Goal: Ask a question: Ask a question

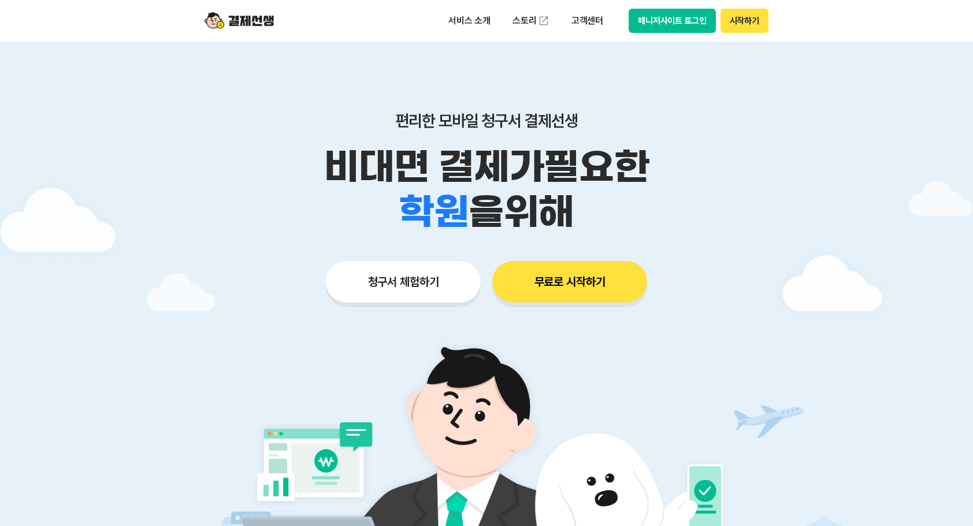
click at [682, 20] on button "매니저사이트 로그인" at bounding box center [672, 21] width 87 height 24
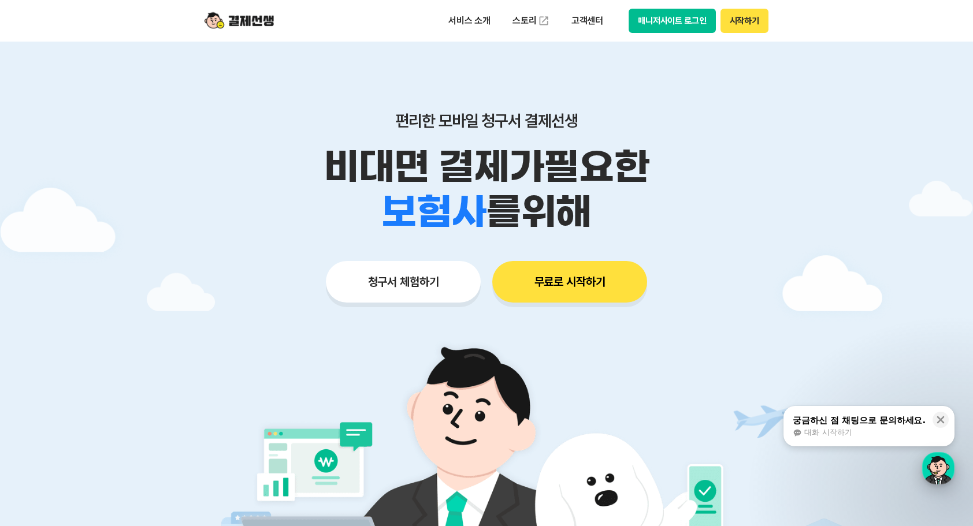
click at [928, 471] on div "button" at bounding box center [938, 468] width 32 height 32
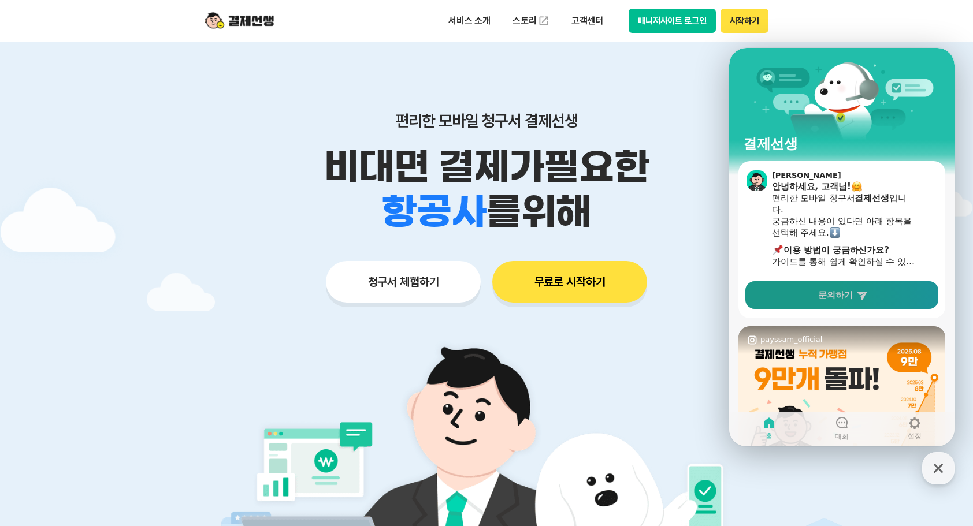
click at [827, 298] on span "문의하기" at bounding box center [835, 295] width 35 height 12
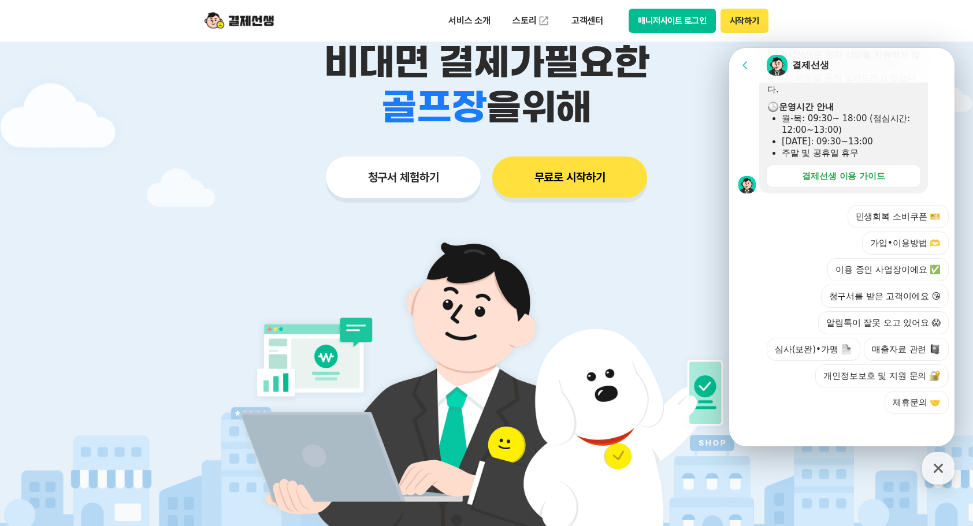
scroll to position [231, 0]
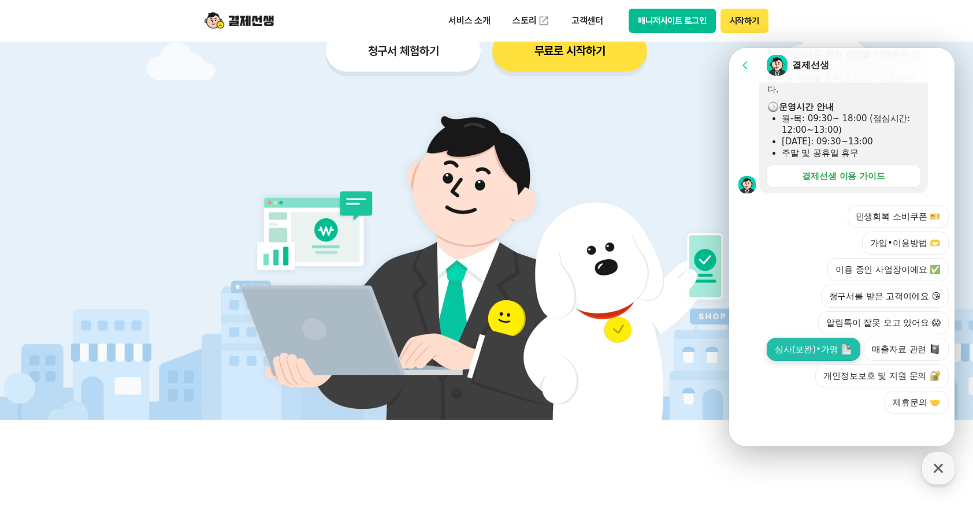
click at [812, 343] on button "심사(보완)•가맹" at bounding box center [814, 349] width 94 height 23
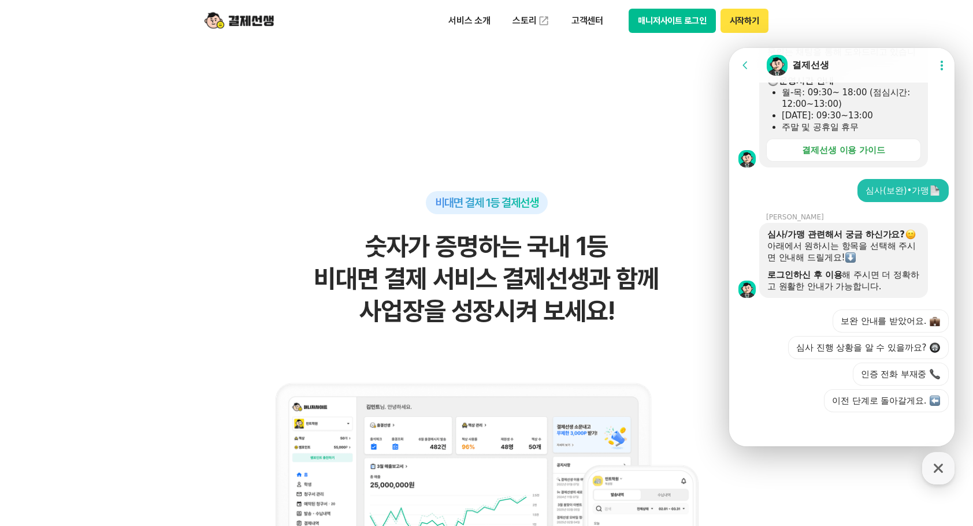
scroll to position [635, 0]
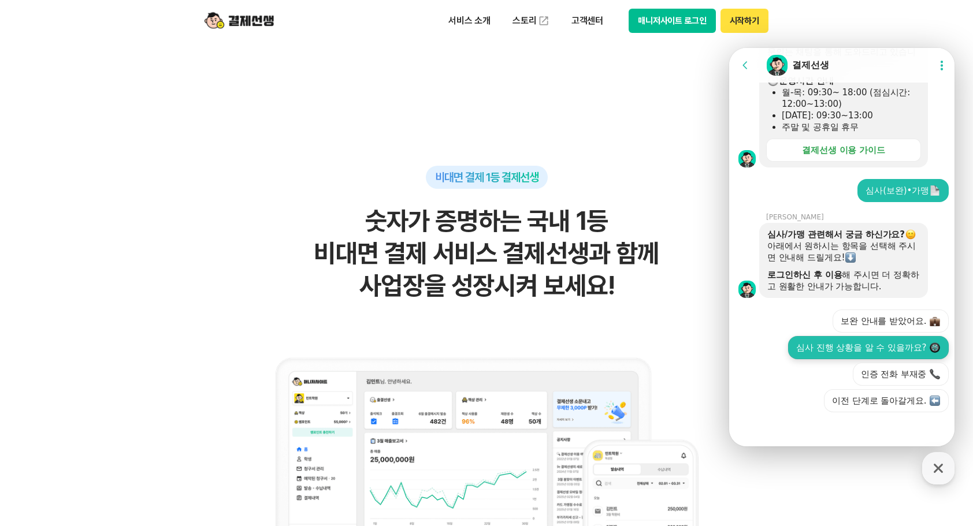
click at [868, 348] on button "심사 진행 상황을 알 수 있을까요?" at bounding box center [868, 347] width 161 height 23
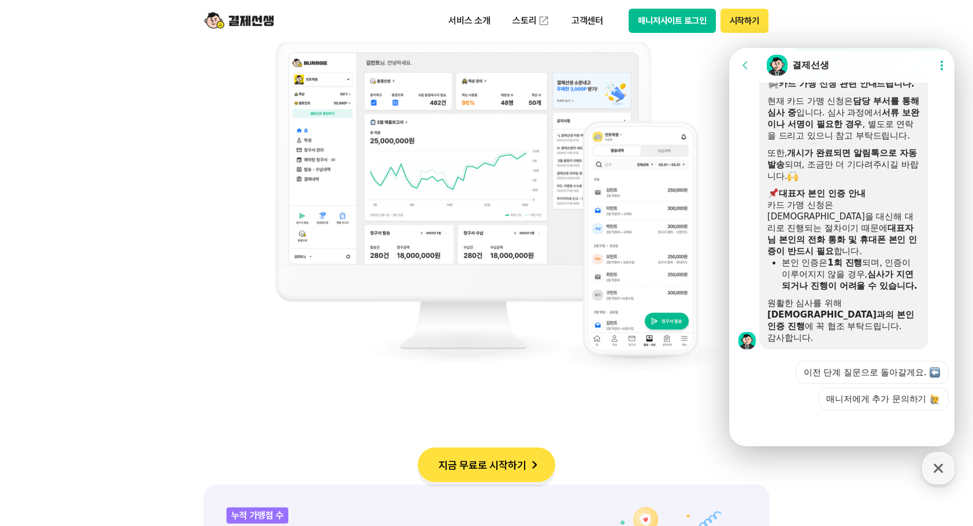
scroll to position [982, 0]
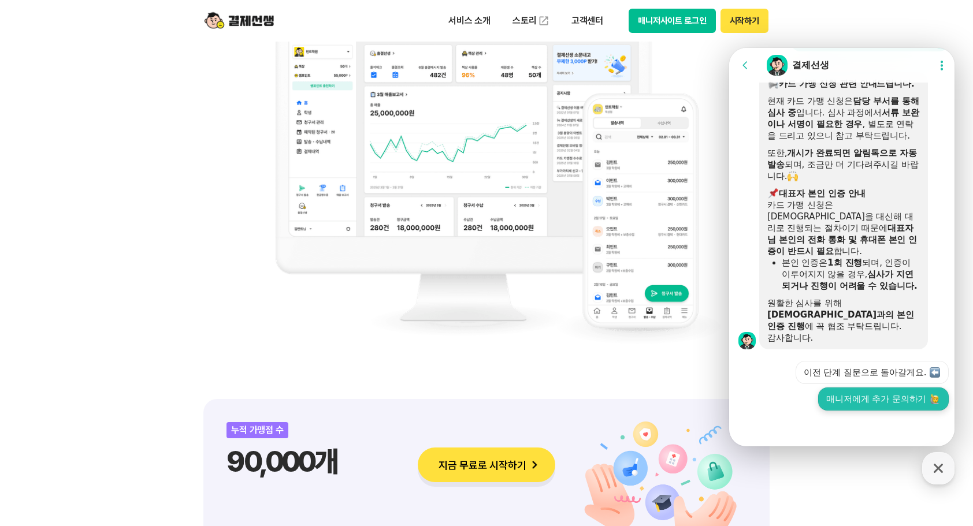
click at [830, 402] on button "매니저에게 추가 문의하기" at bounding box center [883, 399] width 131 height 23
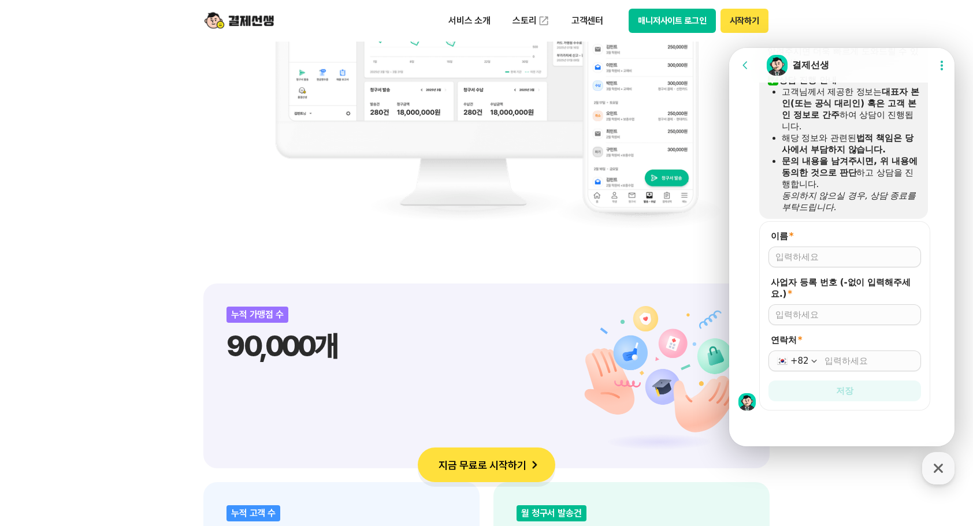
scroll to position [1053, 0]
click at [790, 252] on input "이름 *" at bounding box center [844, 257] width 139 height 12
type input "r"
type input "[PERSON_NAME]"
click at [830, 317] on input "사업자 등록 번호 (-없이 입력해주세요.) *" at bounding box center [844, 315] width 139 height 12
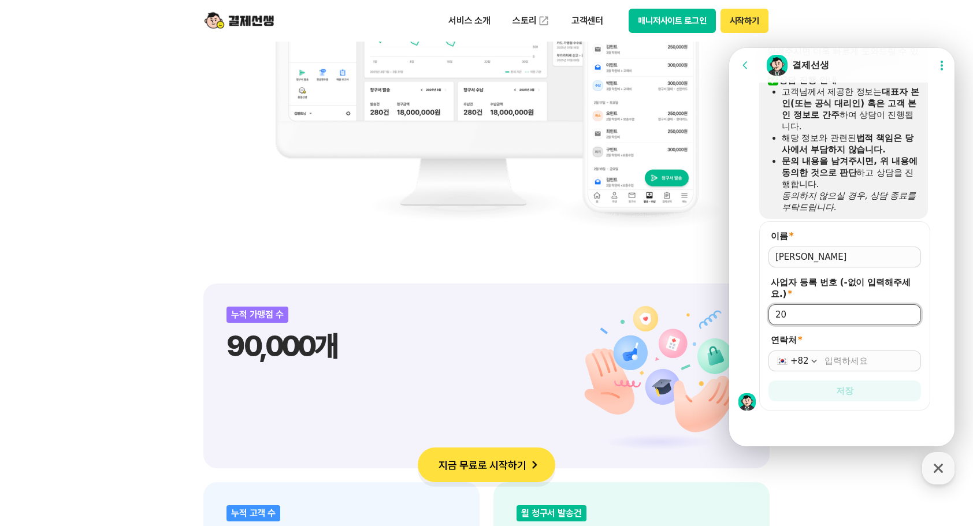
type input "2"
type input "2192084577"
click at [847, 366] on input "연락처 *" at bounding box center [869, 361] width 90 height 12
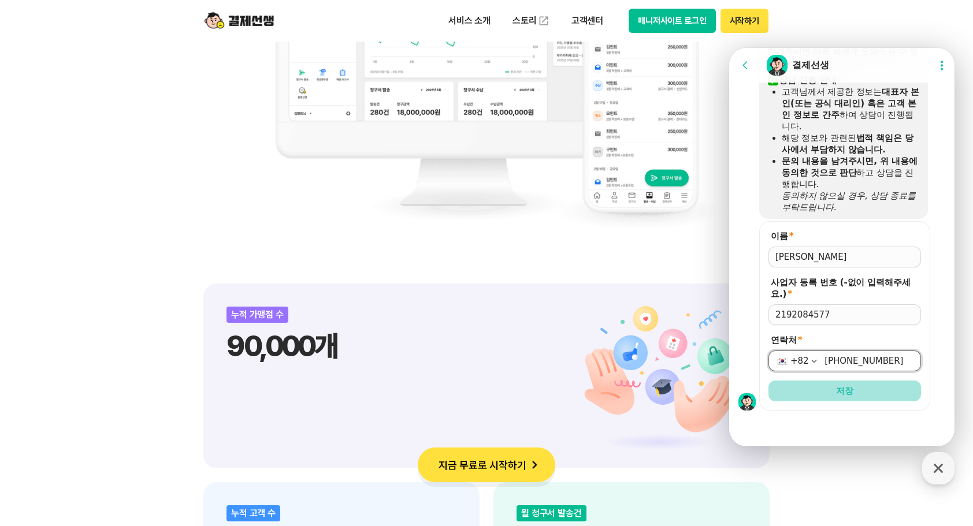
type input "[PHONE_NUMBER]"
click at [851, 386] on button "저장" at bounding box center [844, 391] width 153 height 21
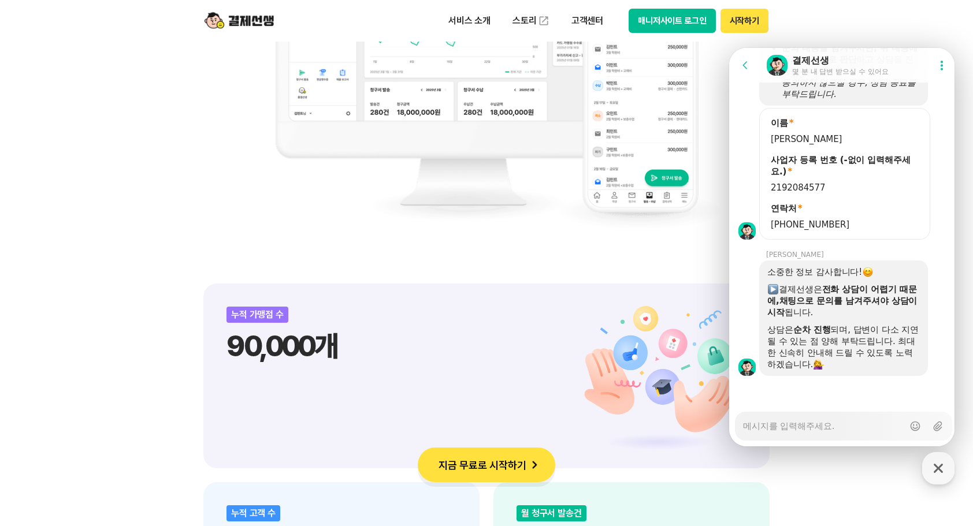
scroll to position [1166, 0]
drag, startPoint x: 829, startPoint y: 291, endPoint x: 859, endPoint y: 313, distance: 37.5
click at [859, 313] on div "​ 결제선생은 전화 상담이 어렵기 때문에, ​ 채팅으로 문의를 남겨주셔야 상담이 시작 됩니다." at bounding box center [843, 301] width 153 height 35
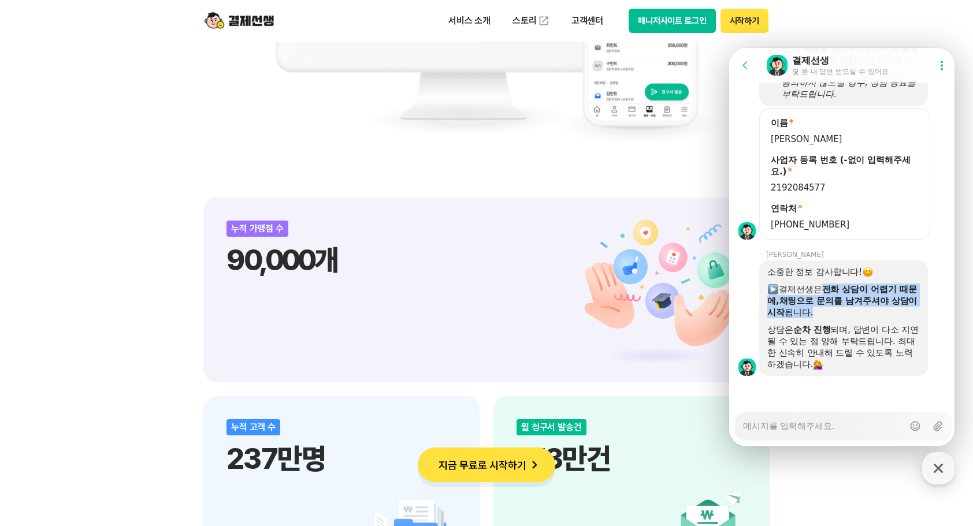
scroll to position [1329, 0]
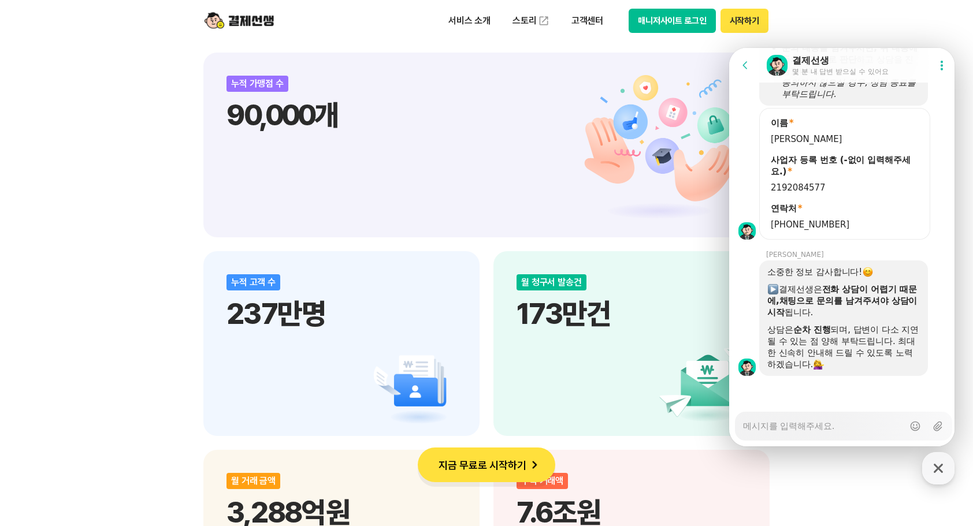
click at [843, 390] on div at bounding box center [843, 391] width 229 height 31
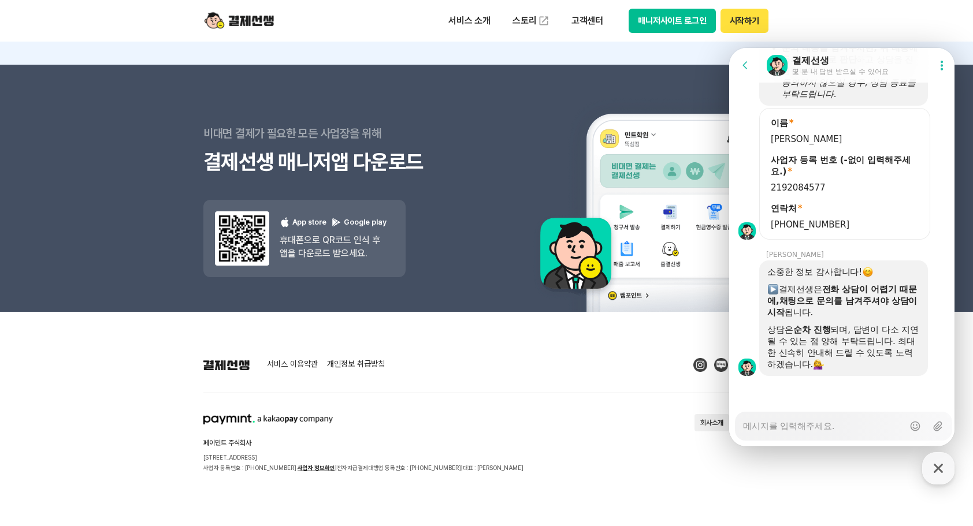
scroll to position [10350, 0]
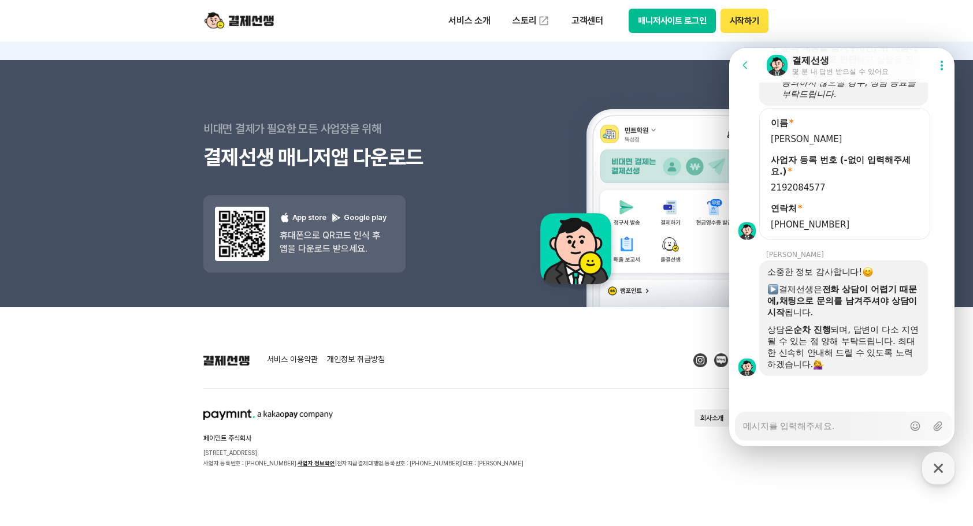
click at [838, 401] on div at bounding box center [843, 391] width 229 height 31
click at [802, 427] on textarea "Messenger Input Textarea" at bounding box center [823, 422] width 161 height 20
click at [791, 423] on textarea "Messenger Input Textarea" at bounding box center [823, 422] width 161 height 20
type textarea "x"
type textarea "t"
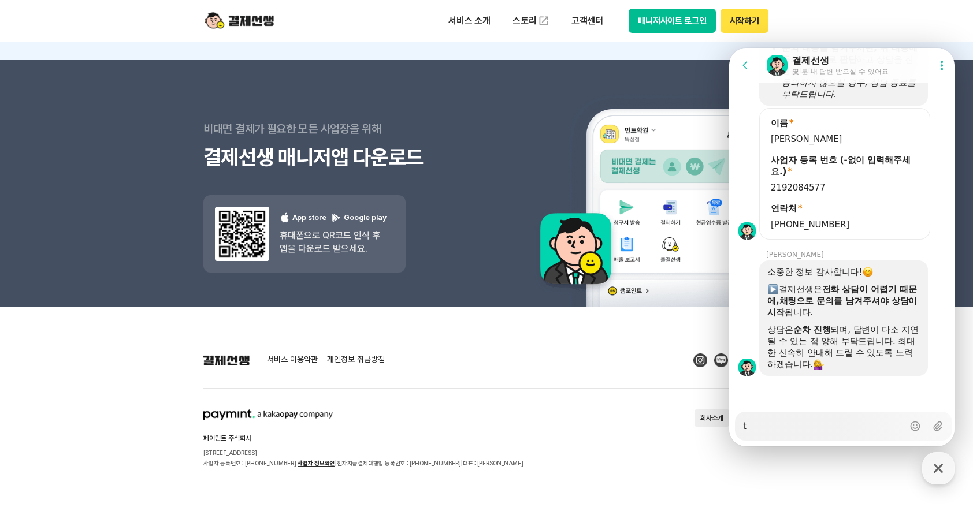
type textarea "x"
type textarea "tl"
type textarea "x"
type textarea "tls"
type textarea "x"
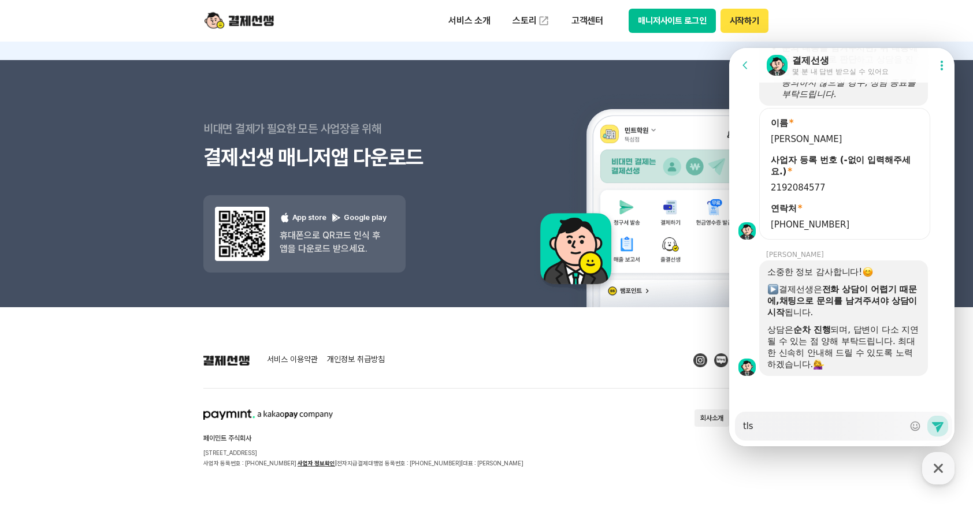
type textarea "tlst"
type textarea "x"
type textarea "tlsth"
type textarea "x"
type textarea "tlst"
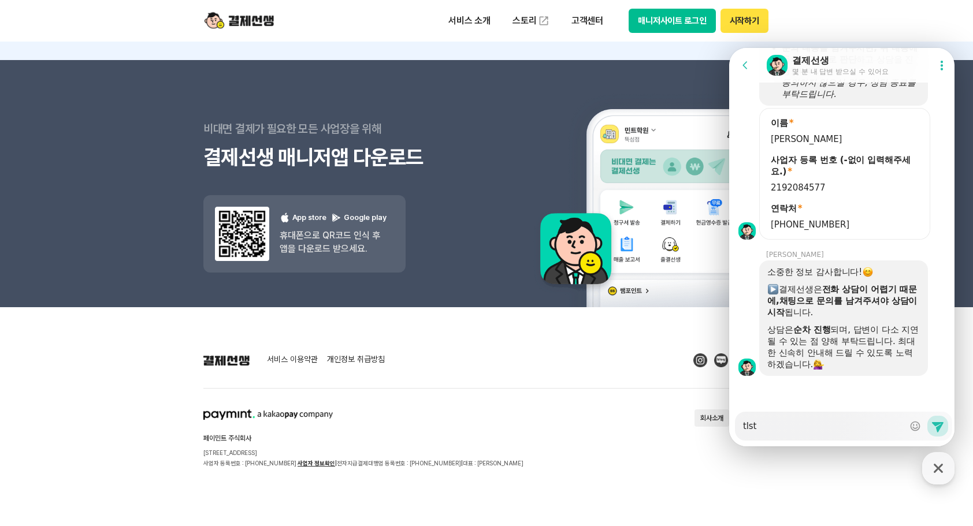
type textarea "x"
type textarea "tls"
type textarea "x"
type textarea "tl"
type textarea "x"
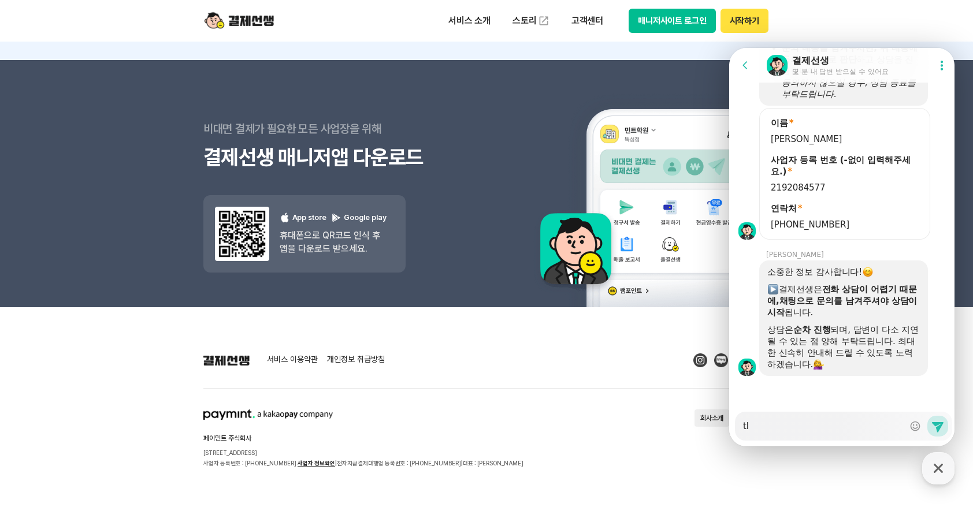
type textarea "t"
type textarea "x"
type textarea "ㅅ"
type textarea "x"
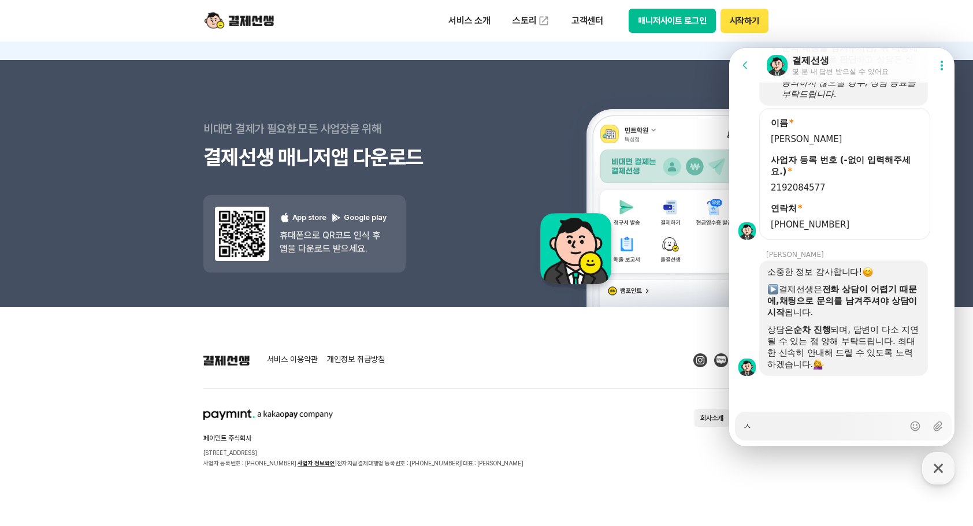
type textarea "시"
type textarea "x"
type textarea "[DEMOGRAPHIC_DATA]"
type textarea "x"
type textarea "신ㅅ"
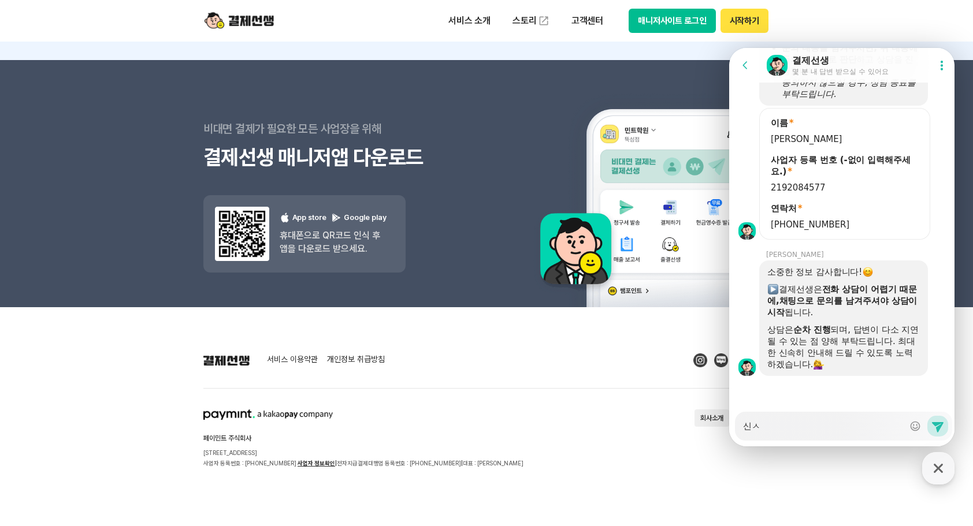
type textarea "x"
type textarea "신소"
type textarea "x"
type textarea "신속"
type textarea "x"
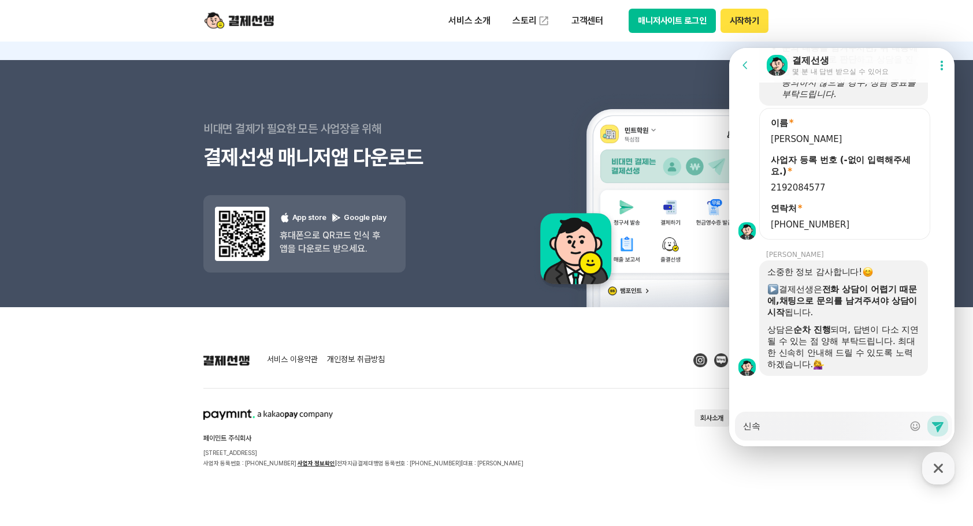
type textarea "신속ㅎ"
type textarea "x"
type textarea "신속하"
type textarea "x"
type textarea "신속한"
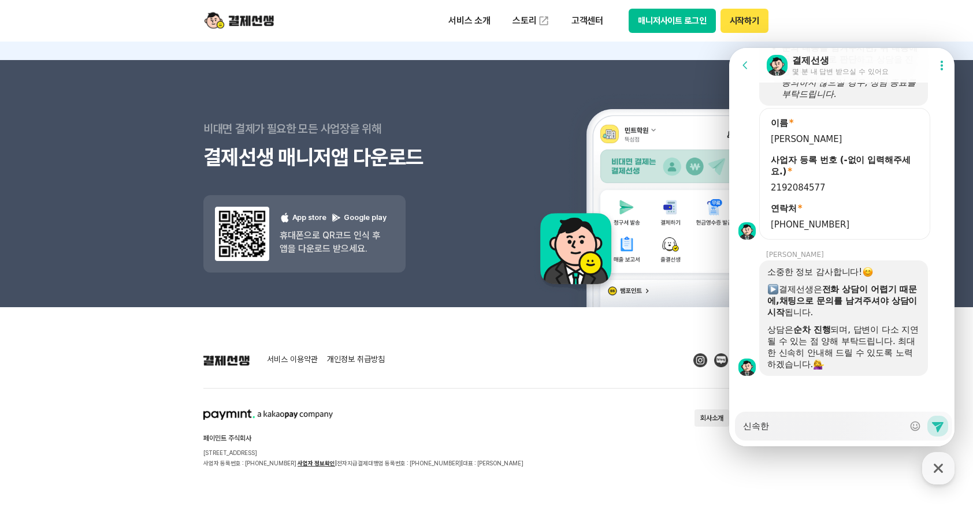
type textarea "x"
type textarea "신속한"
type textarea "x"
type textarea "신속한 ㅇ"
type textarea "x"
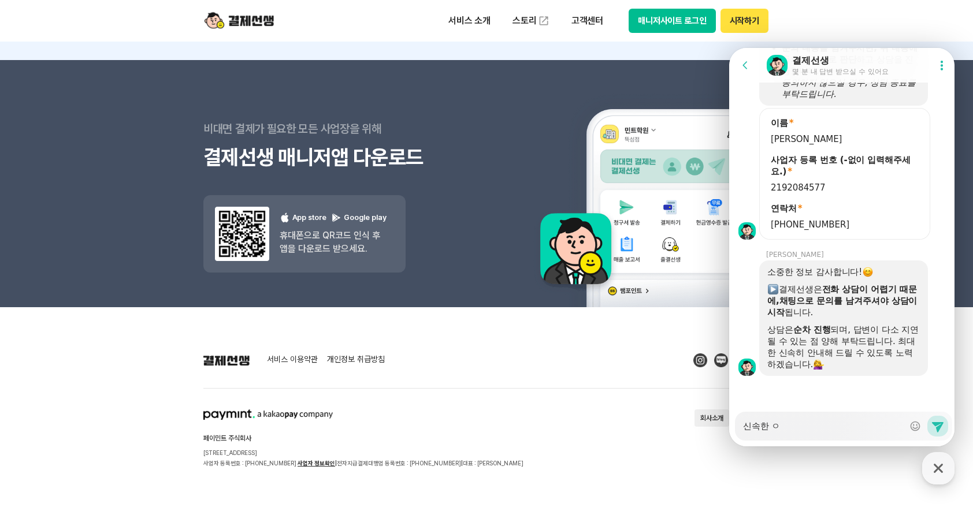
type textarea "신속한 여"
type textarea "x"
type textarea "신속한 연"
type textarea "x"
type textarea "신속한 연ㄹ"
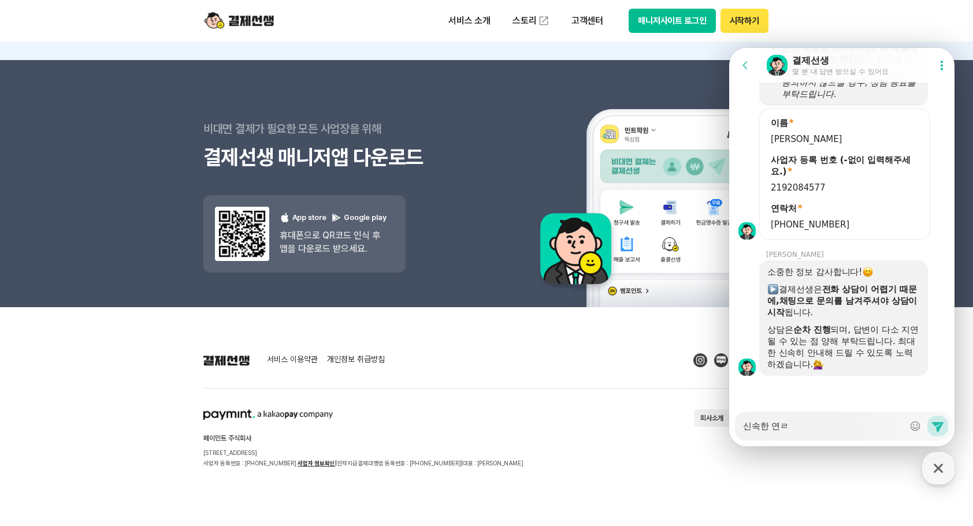
type textarea "x"
type textarea "신속한 연라"
type textarea "x"
type textarea "신속한 연락"
type textarea "x"
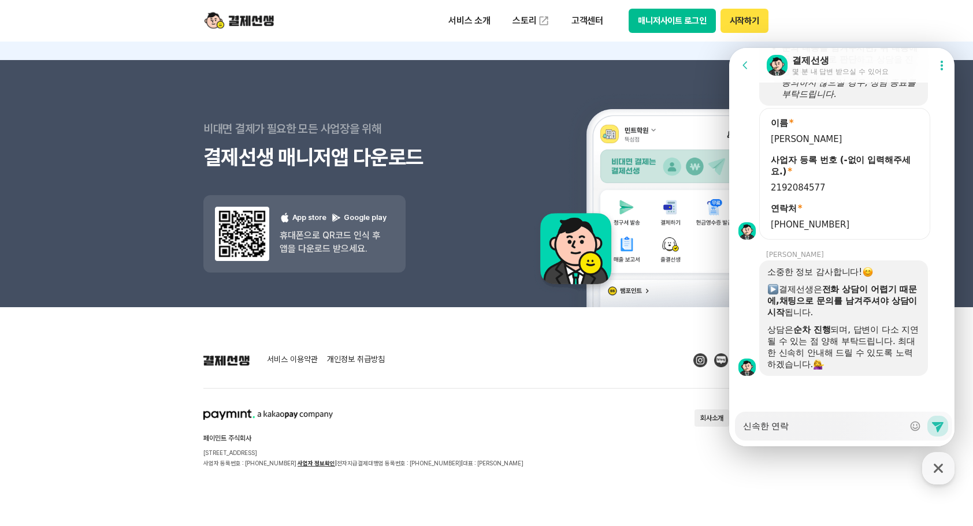
type textarea "신속한 연락ㅂ"
type textarea "x"
type textarea "신속한 연락부"
type textarea "x"
type textarea "신속한 연락붙"
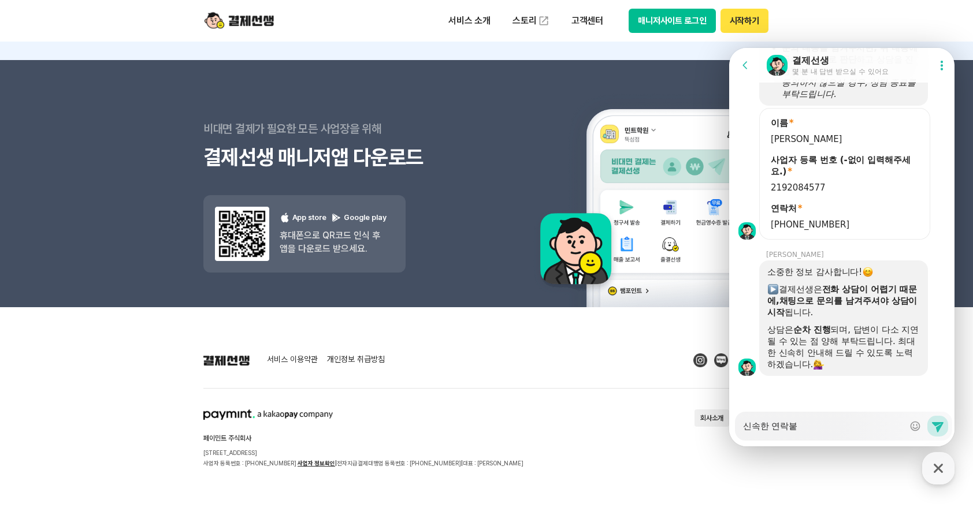
type textarea "x"
type textarea "신속한 연락부타"
type textarea "x"
type textarea "신속한 연락부탁"
type textarea "x"
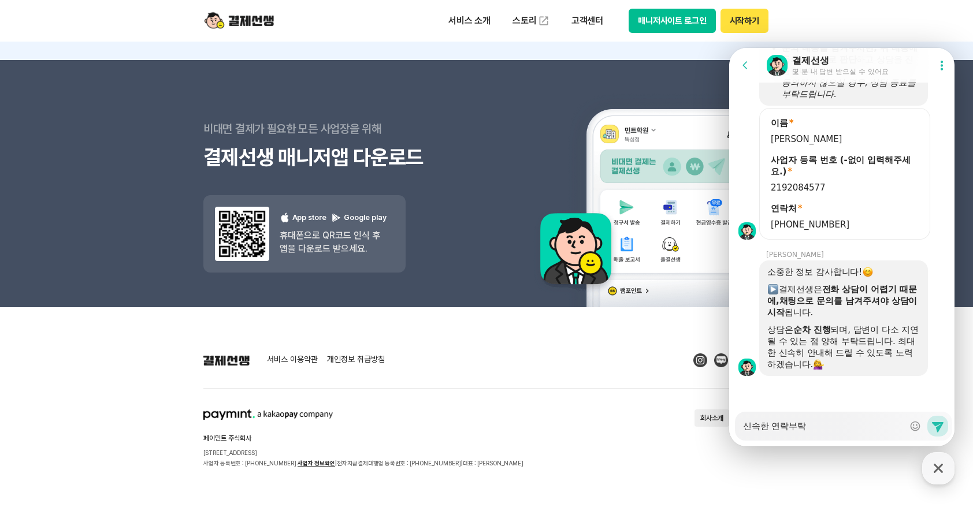
type textarea "신속한 연락부탁ㄷ"
type textarea "x"
type textarea "신속한 연락부탁드"
type textarea "x"
type textarea "신속한 연락부탁들"
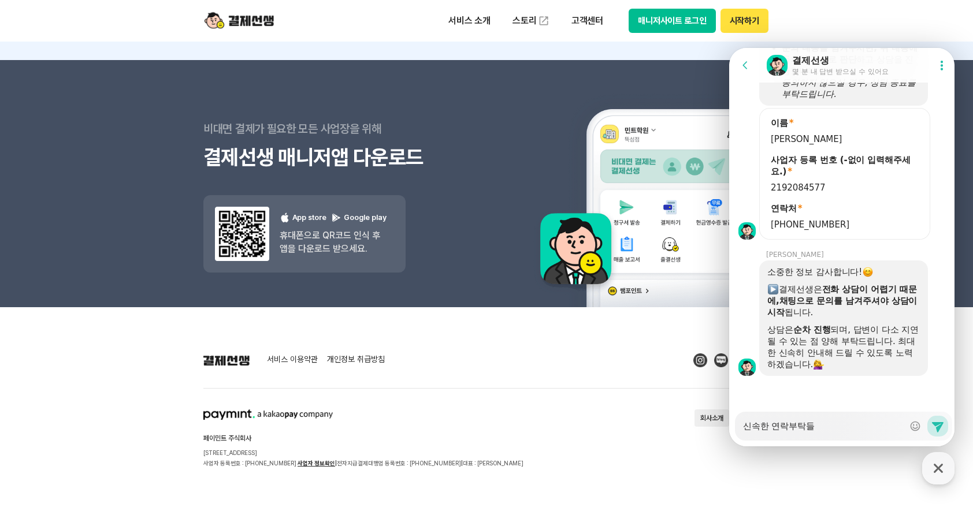
type textarea "x"
type textarea "신속한 연락부탁드리"
type textarea "x"
type textarea "신속한 연락부탁드립"
type textarea "x"
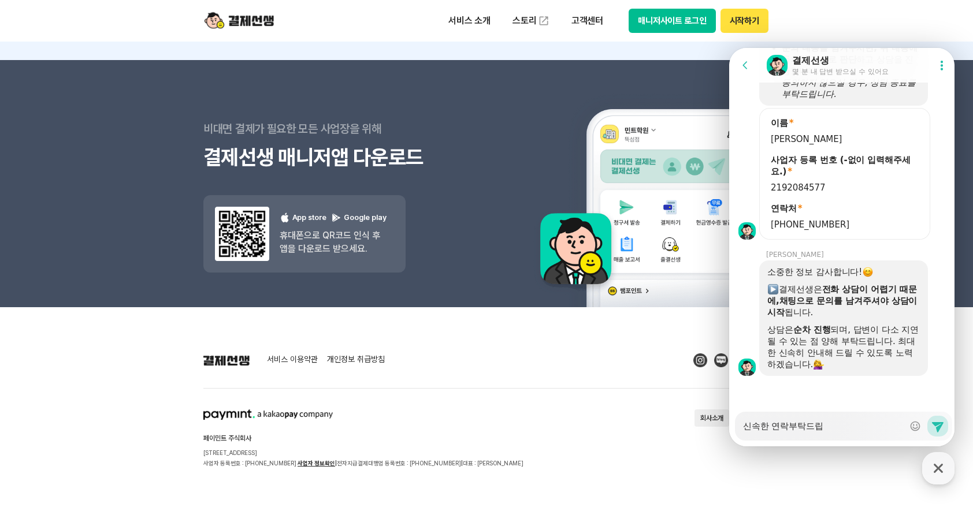
type textarea "신속한 연락부탁드립ㄴ"
type textarea "x"
type textarea "신속한 연락부탁드립니"
type textarea "x"
type textarea "신속한 연락부탁드립닏"
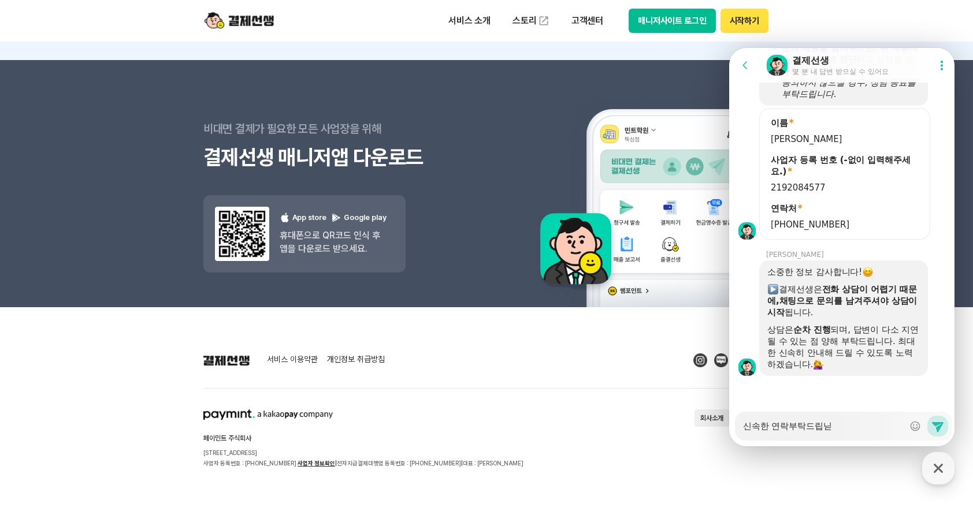
type textarea "x"
type textarea "신속한 연락부탁드립니다"
type textarea "x"
type textarea "신속한 연락부탁드립니다."
type textarea "x"
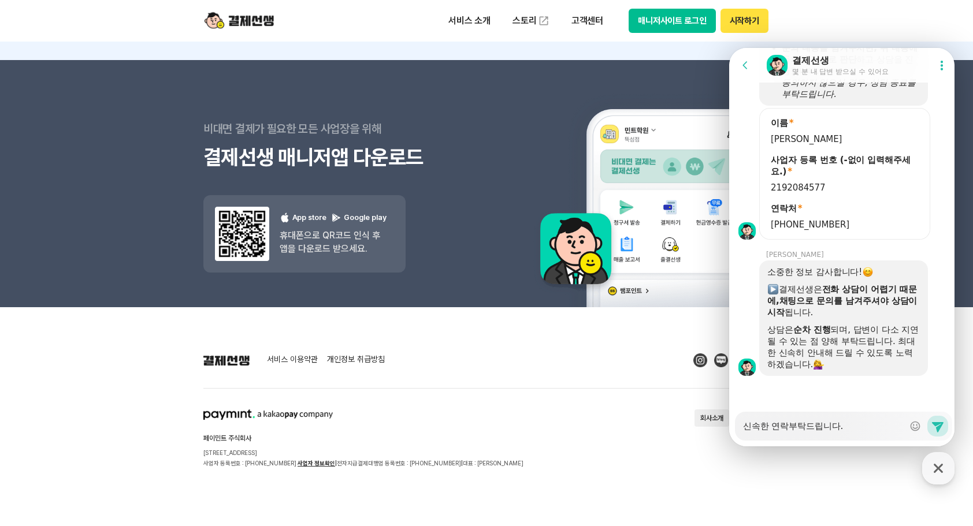
type textarea "신속한 연락부탁드립니다"
type textarea "x"
type textarea "신속한 연락부탁드립니"
type textarea "x"
type textarea "신속한 연락부탁드립"
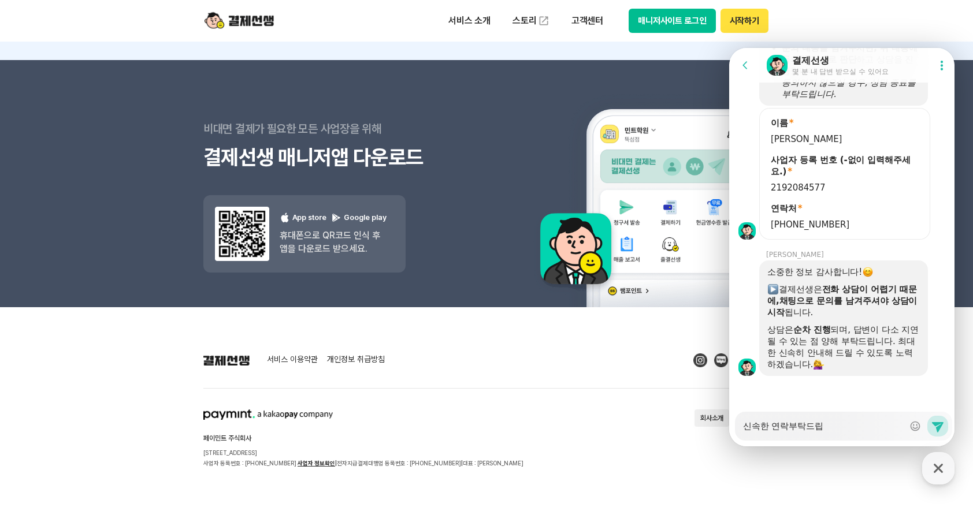
type textarea "x"
type textarea "신속한 연락부탁드"
type textarea "x"
type textarea "신속한 연락부탁"
type textarea "x"
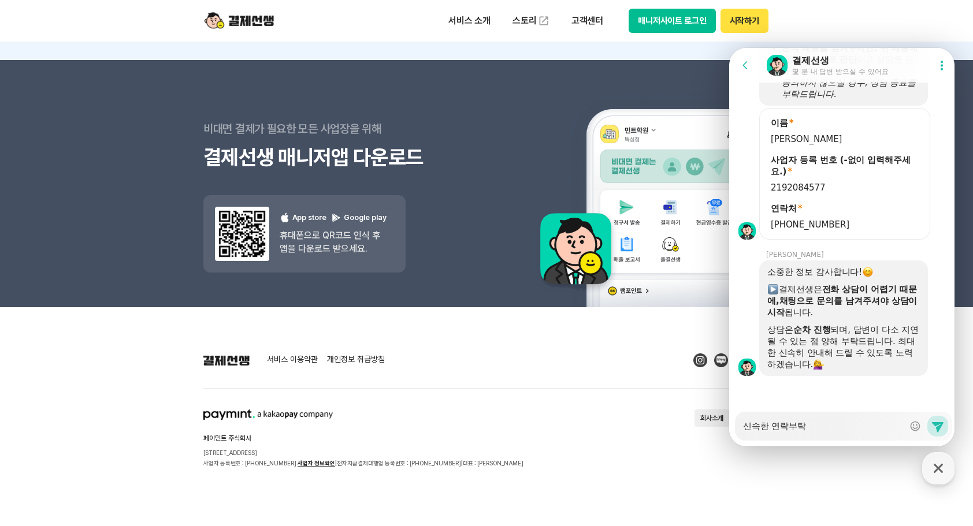
type textarea "신속한 연락부"
type textarea "x"
type textarea "신속한 연락"
type textarea "x"
type textarea "신속한 연"
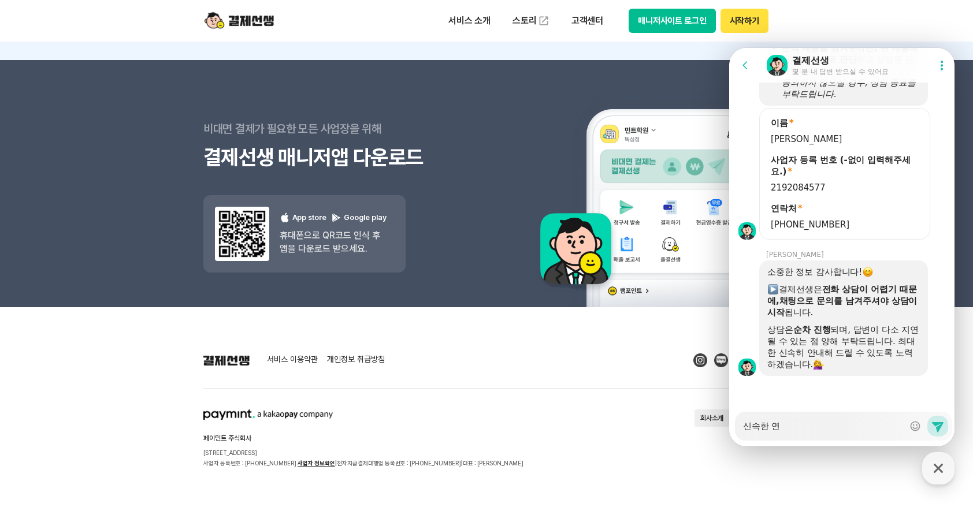
type textarea "x"
type textarea "신속한"
type textarea "x"
type textarea "신속한"
type textarea "x"
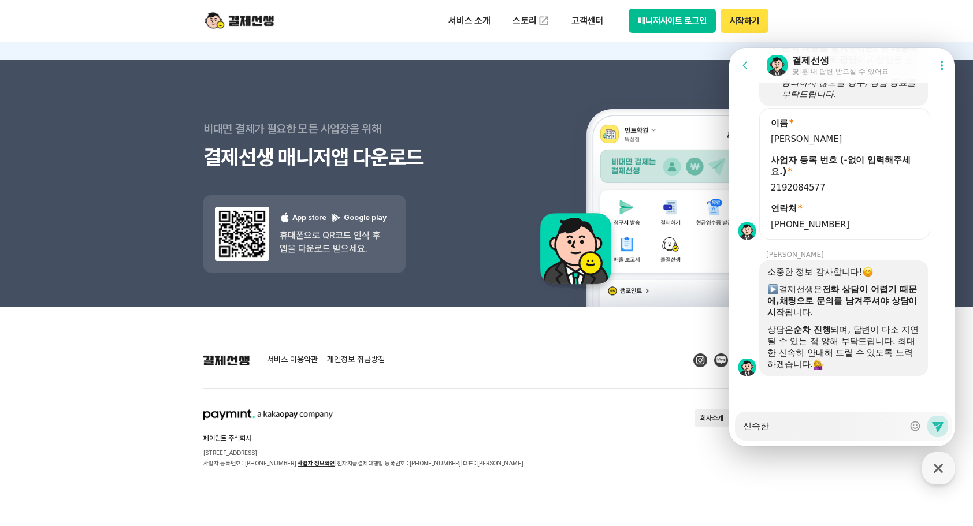
type textarea "신속"
type textarea "x"
type textarea "[DEMOGRAPHIC_DATA]"
type textarea "x"
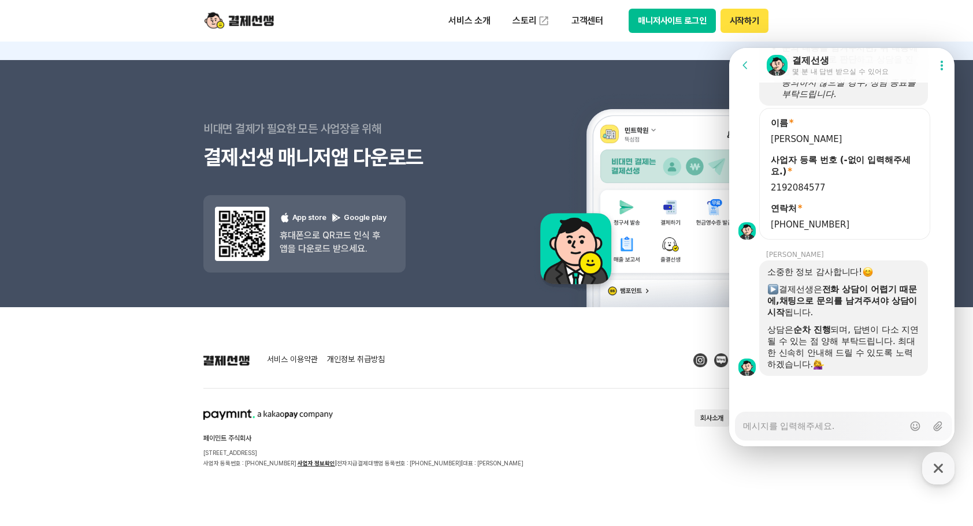
type textarea "ㅋ"
type textarea "x"
type textarea "카"
type textarea "x"
type textarea "칻"
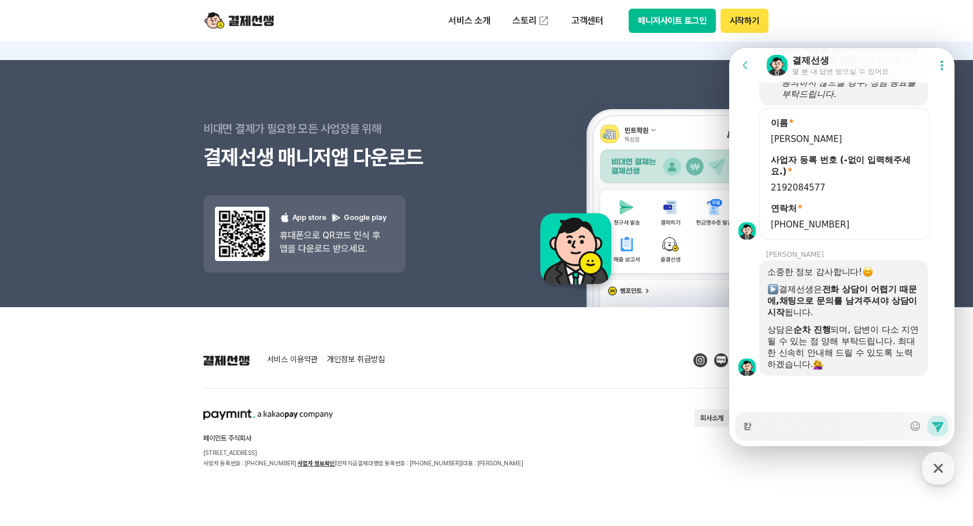
type textarea "x"
type textarea "카드"
type textarea "x"
type textarea "카듬"
type textarea "x"
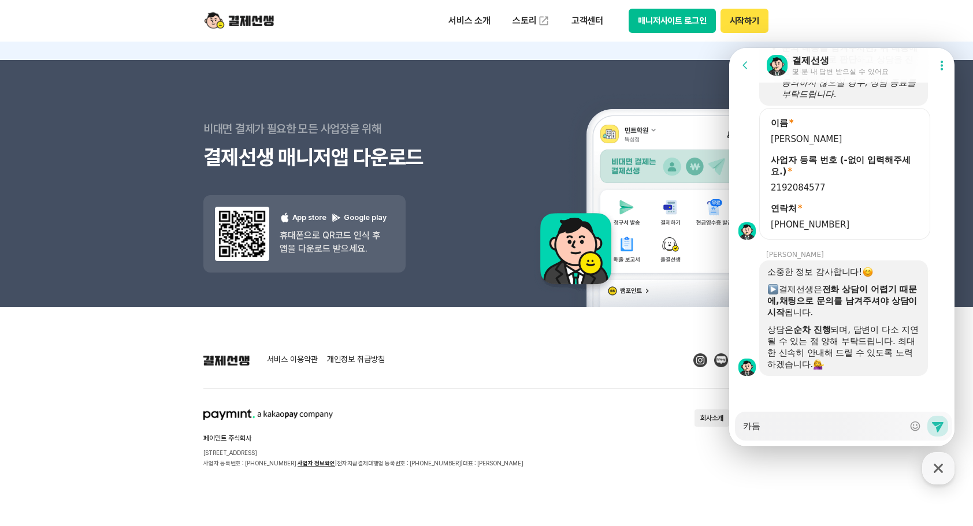
type textarea "카드"
type textarea "x"
type textarea "카득"
type textarea "x"
type textarea "카드가"
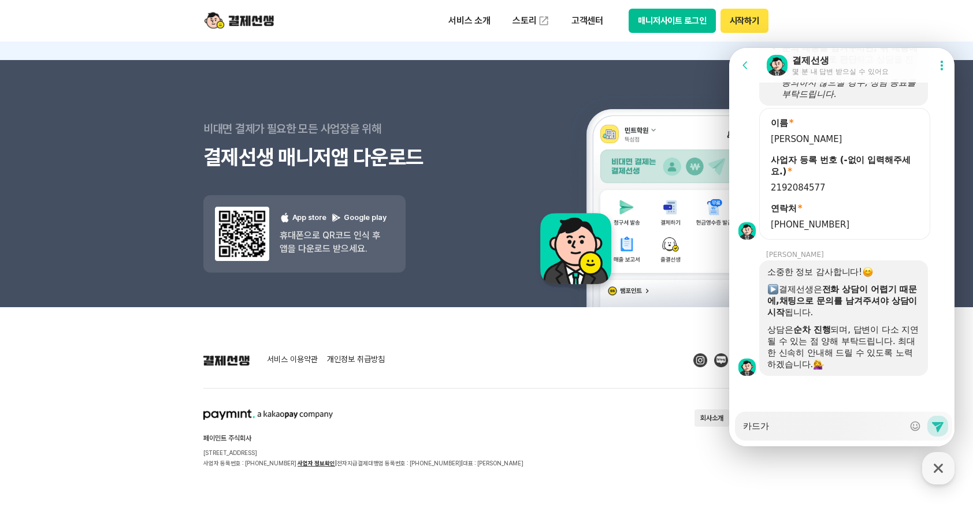
type textarea "x"
type textarea "카드감"
type textarea "x"
type textarea "카드가매"
type textarea "x"
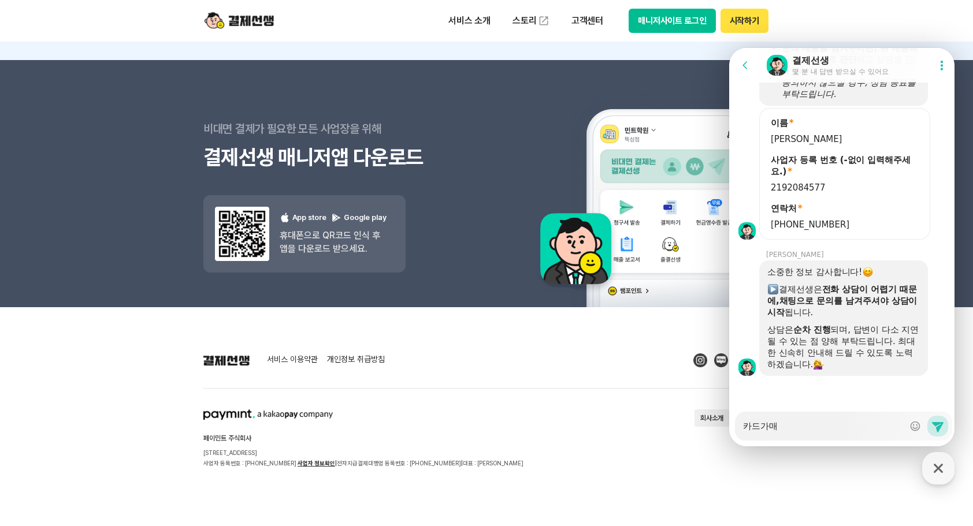
type textarea "카드가맹"
type textarea "x"
type textarea "카드가맹"
type textarea "x"
type textarea "카드가맹 ㅅ"
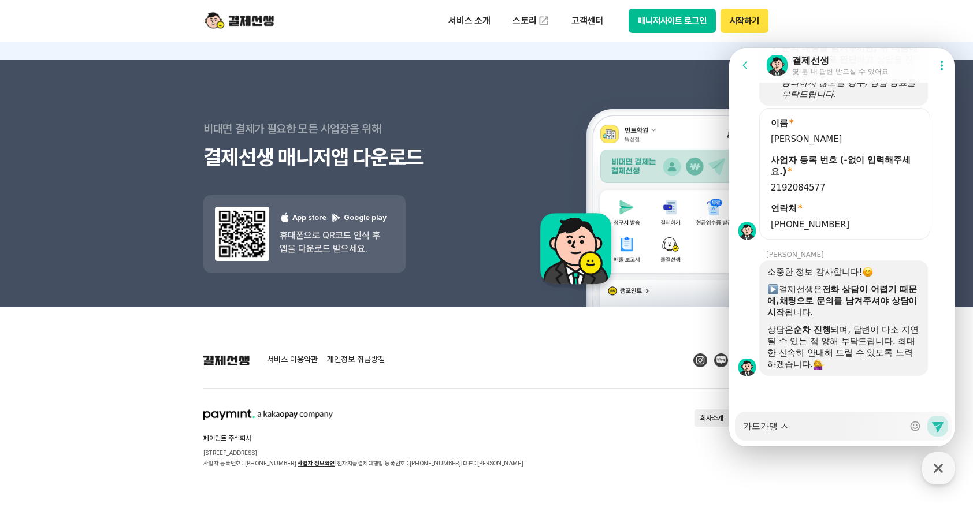
type textarea "x"
type textarea "카드가맹 시"
type textarea "x"
type textarea "카드가맹 심"
type textarea "x"
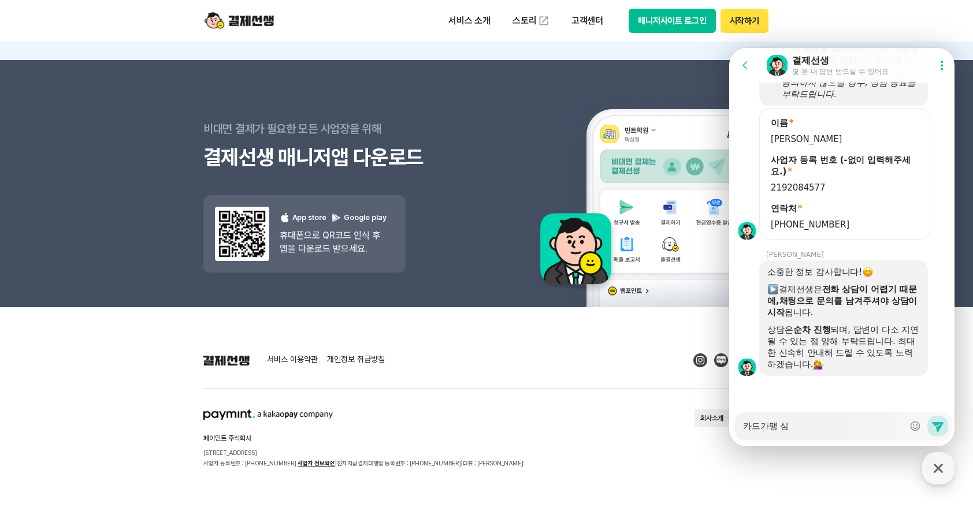
type textarea "카드가맹 심ㅅ"
type textarea "x"
type textarea "카드가맹 심사"
type textarea "x"
type textarea "카드가맹 심삭"
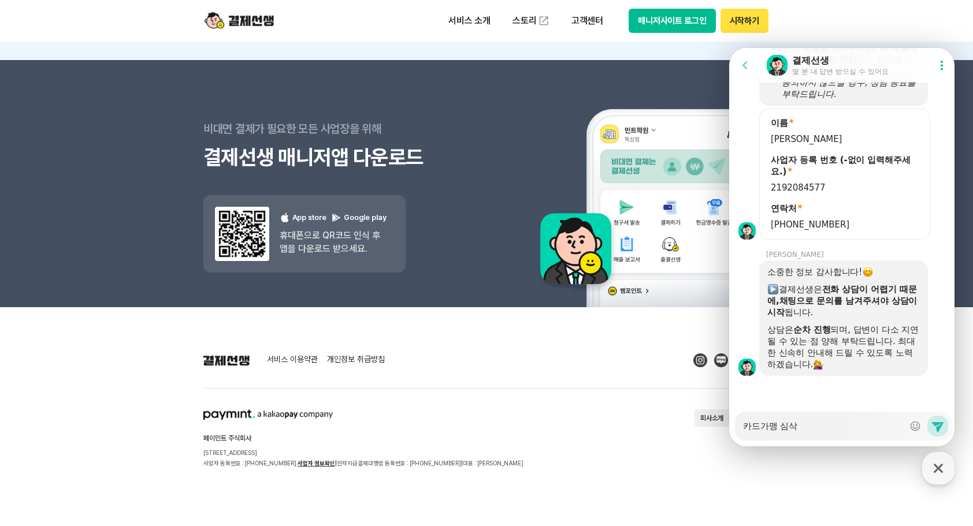
type textarea "x"
type textarea "카드가맹 심사가"
type textarea "x"
type textarea "카드가맹 심사가"
type textarea "x"
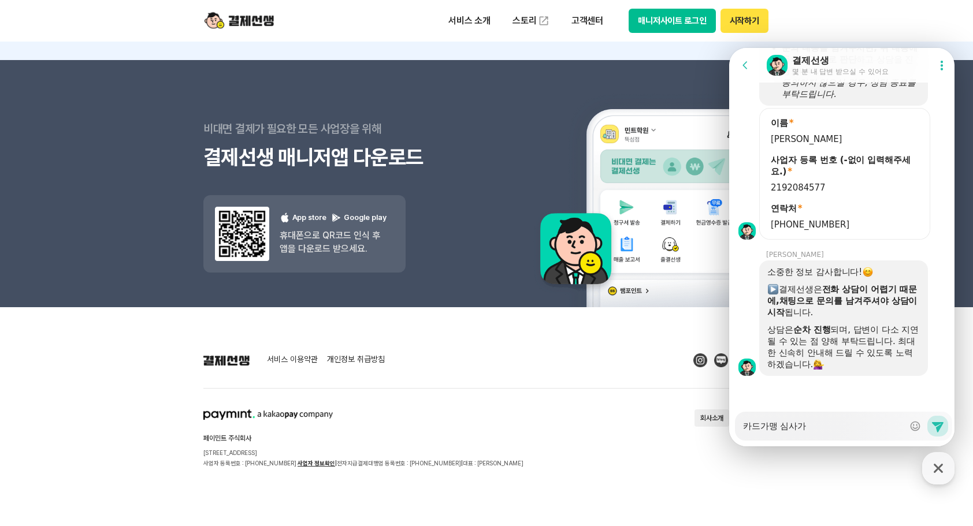
type textarea "카드가맹 심사가 ㅈ"
type textarea "x"
type textarea "카드가맹 심사가 진"
type textarea "x"
type textarea "카드가맹 심사가 짆"
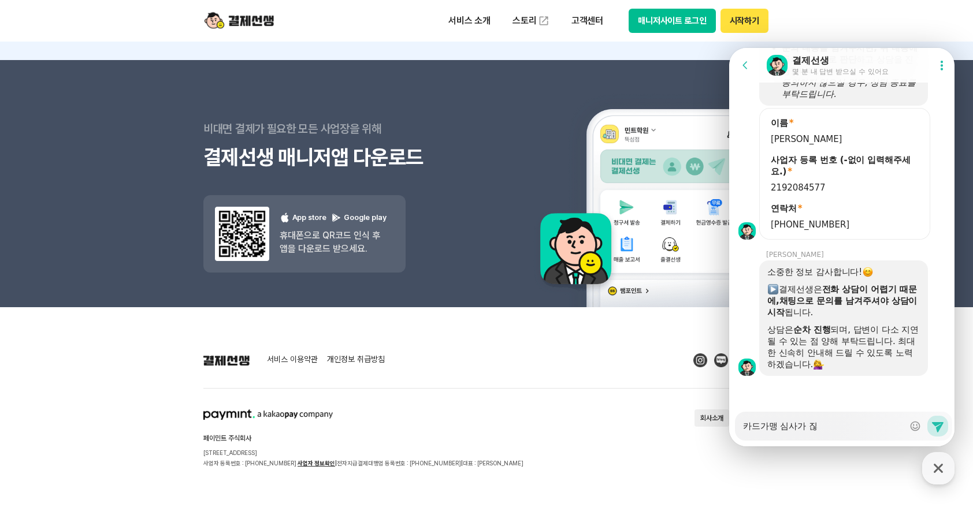
type textarea "x"
type textarea "카드가맹 심사가 진해"
type textarea "x"
type textarea "카드가맹 심사가 진행"
type textarea "x"
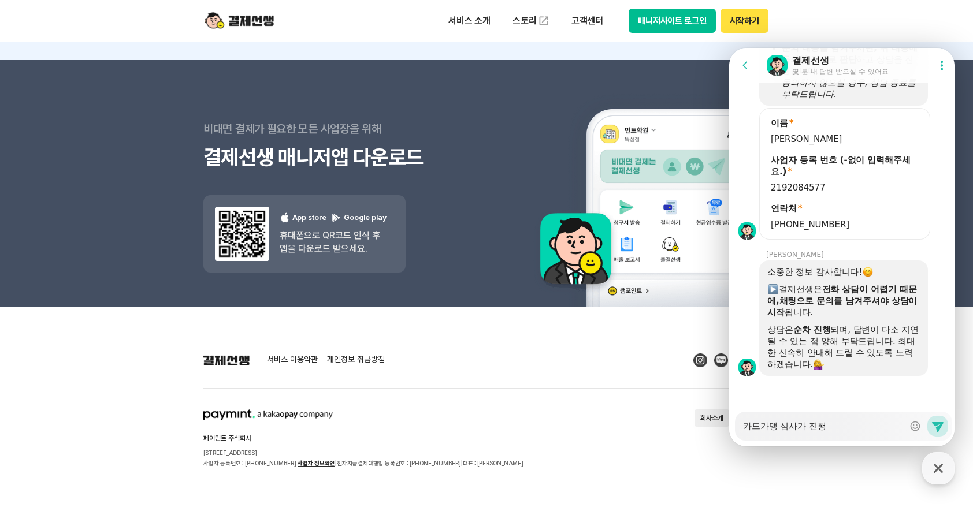
type textarea "카드가맹 심사가 진행ㅈ"
type textarea "x"
type textarea "카드가맹 심사가 진행주"
type textarea "x"
type textarea "카드가맹 심사가 진행중"
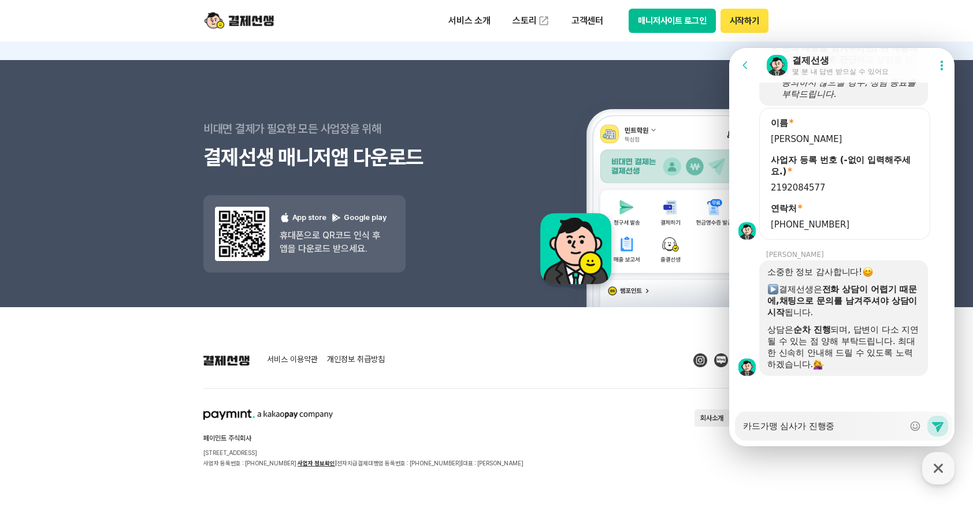
type textarea "x"
type textarea "카드가맹 심사가 진행중ㅇ"
type textarea "x"
type textarea "카드가맹 심사가 진행중이"
type textarea "x"
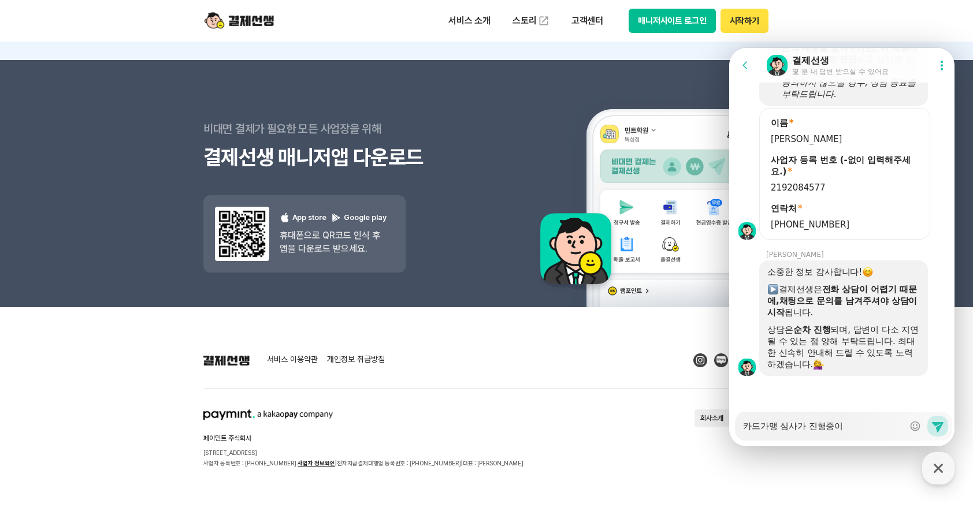
type textarea "카드가맹 심사가 진행중인"
type textarea "x"
type textarea "카드가맹 심사가 진행중인ㄱ"
type textarea "x"
type textarea "카드가맹 심사가 진행중인거"
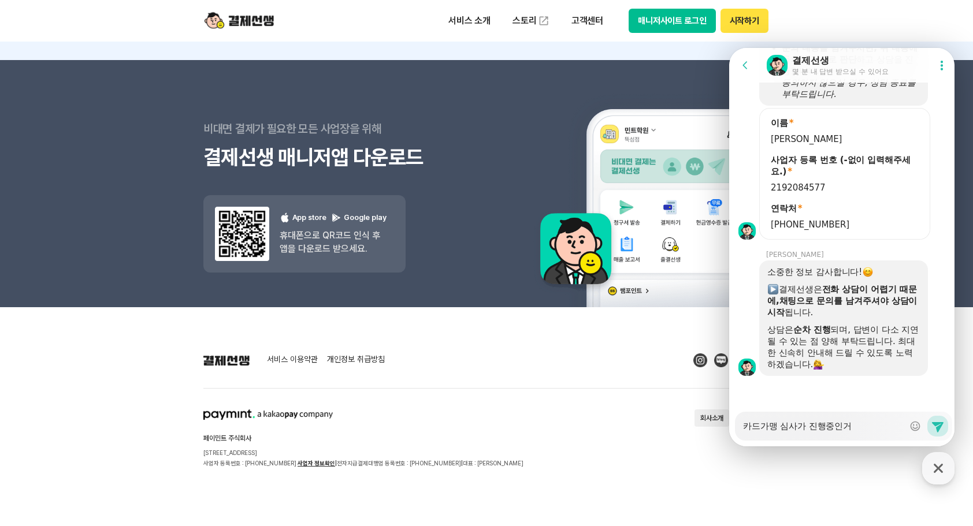
type textarea "x"
type textarea "카드가맹 심사가 진행중인건"
type textarea "x"
type textarea "카드가맹 심사가 진행중인건ㄱ"
type textarea "x"
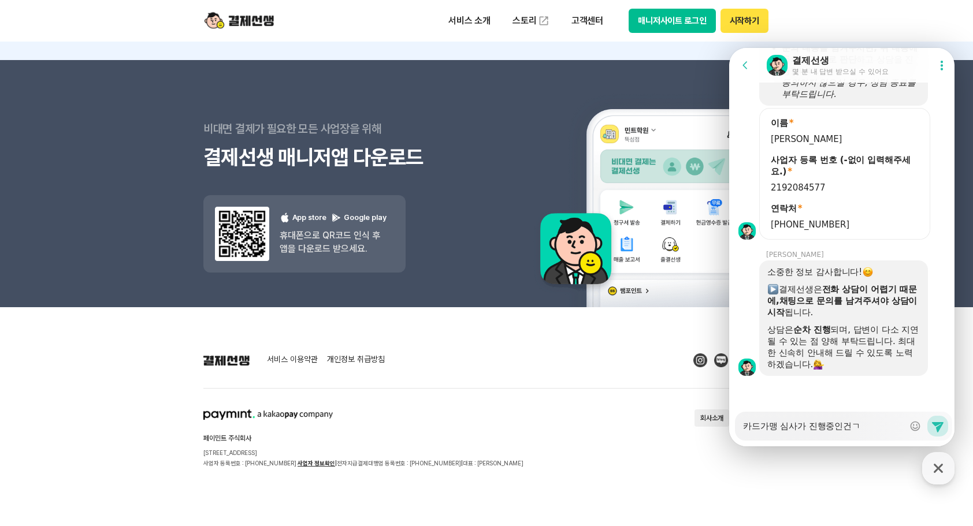
type textarea "카드가맹 심사가 진행중인건가"
type textarea "x"
type textarea "카드가맹 심사가 진행중인건강"
type textarea "x"
type textarea "카드가맹 심사가 진행중인건가요"
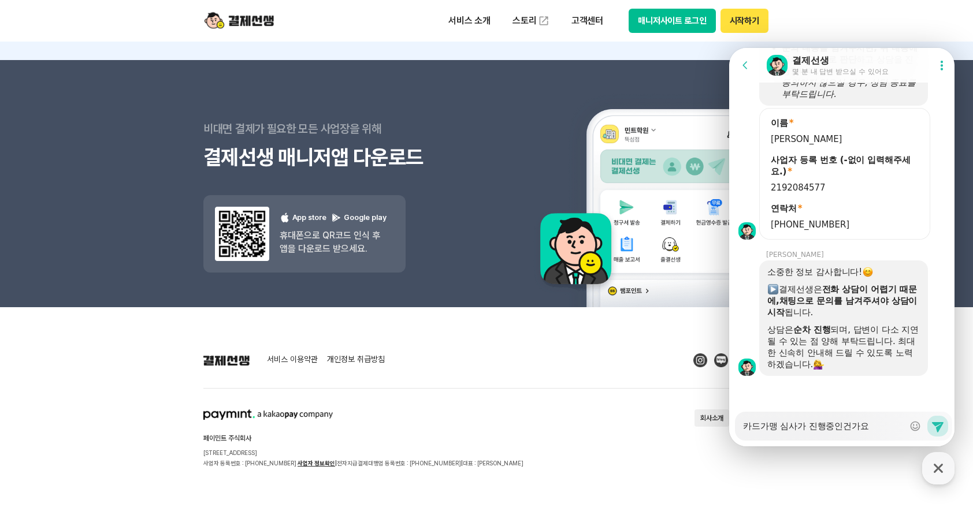
type textarea "x"
type textarea "카드가맹 심사가 진행중인건가요?"
type textarea "x"
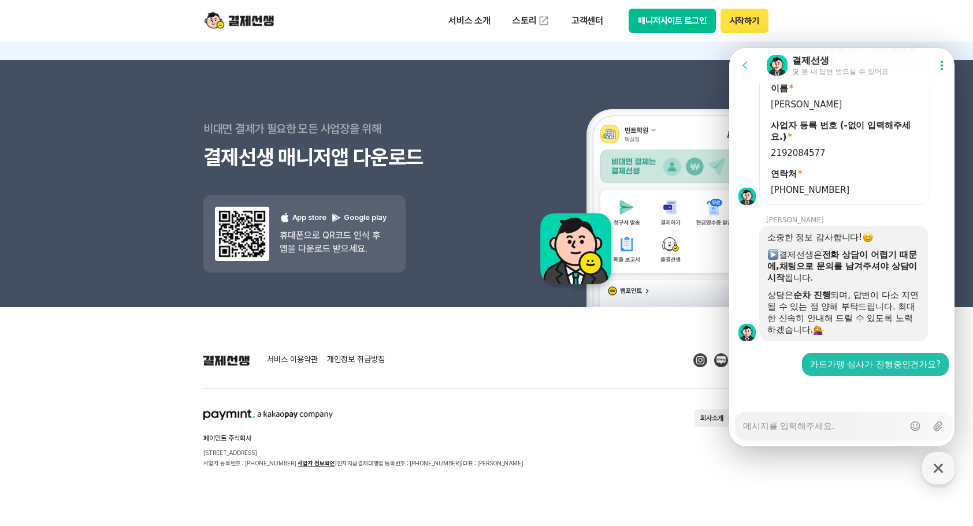
type textarea "x"
type textarea "ㅅ"
type textarea "x"
type textarea "소"
type textarea "x"
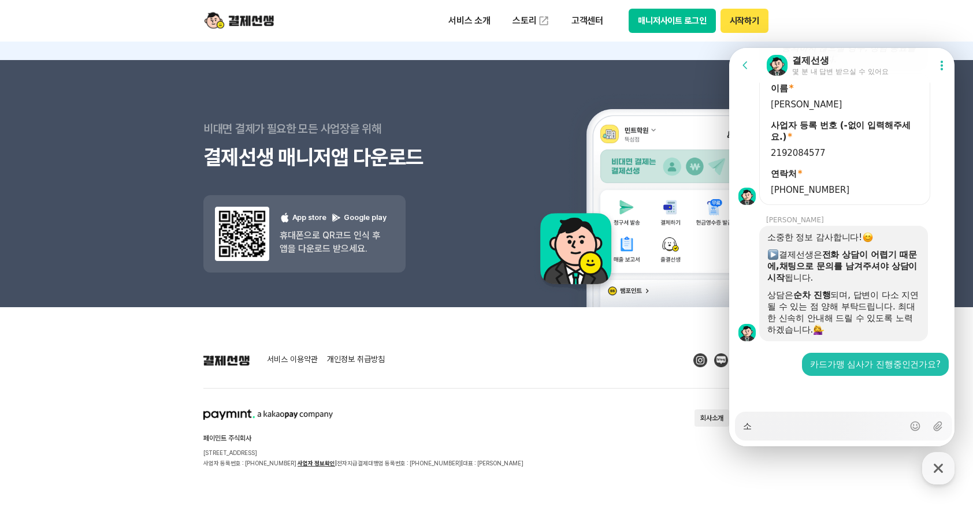
type textarea "송"
type textarea "x"
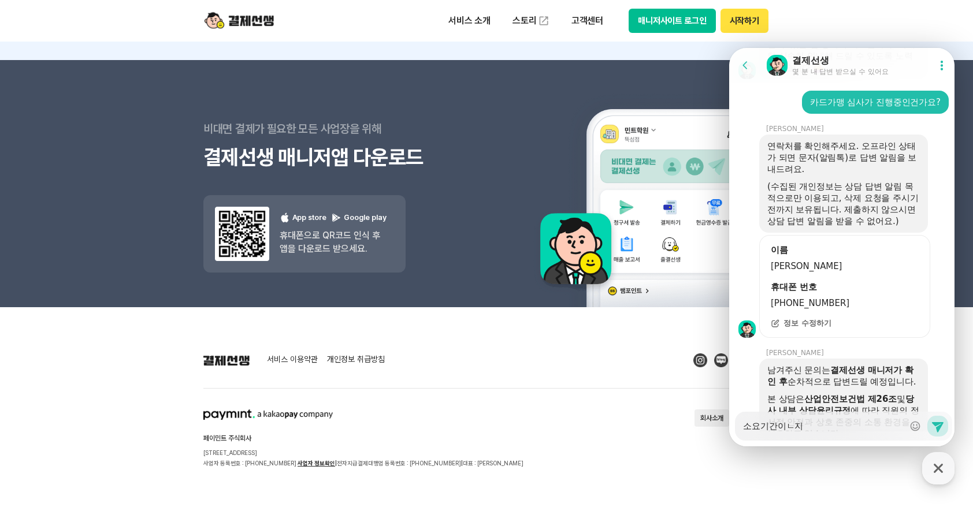
scroll to position [1624, 0]
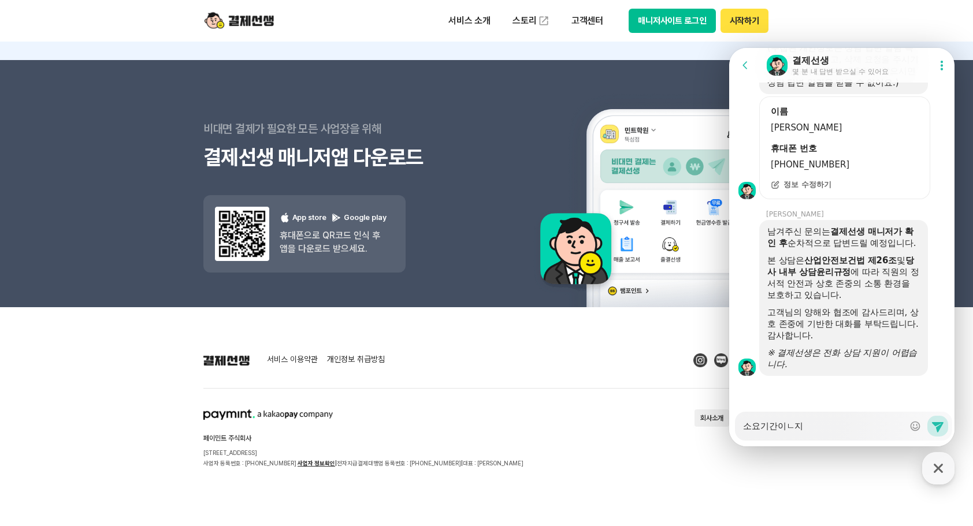
drag, startPoint x: 822, startPoint y: 429, endPoint x: 701, endPoint y: 432, distance: 120.8
click at [729, 48] on html "Go to previous page Chat Room 결제선생 몇 분 내 답변 받으실 수 있어요 Show userchat action dial…" at bounding box center [841, 48] width 225 height 0
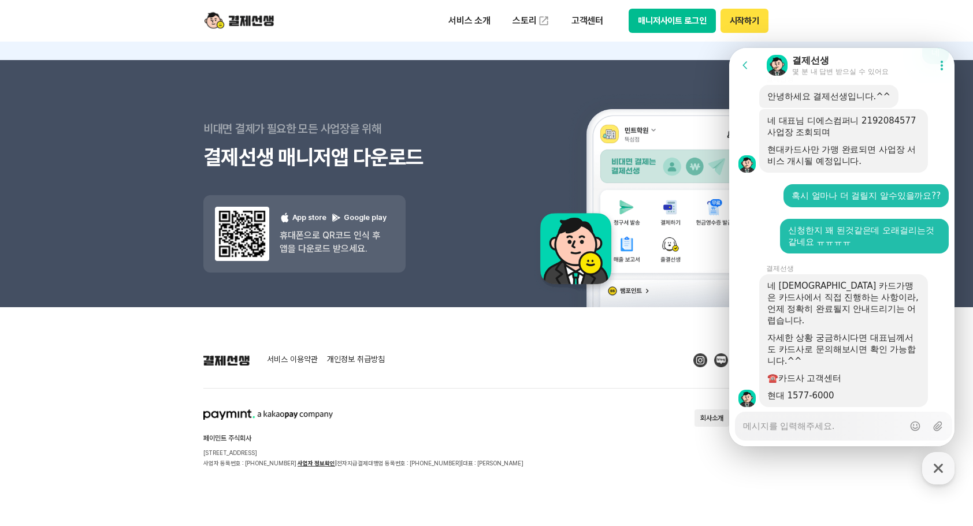
scroll to position [1991, 0]
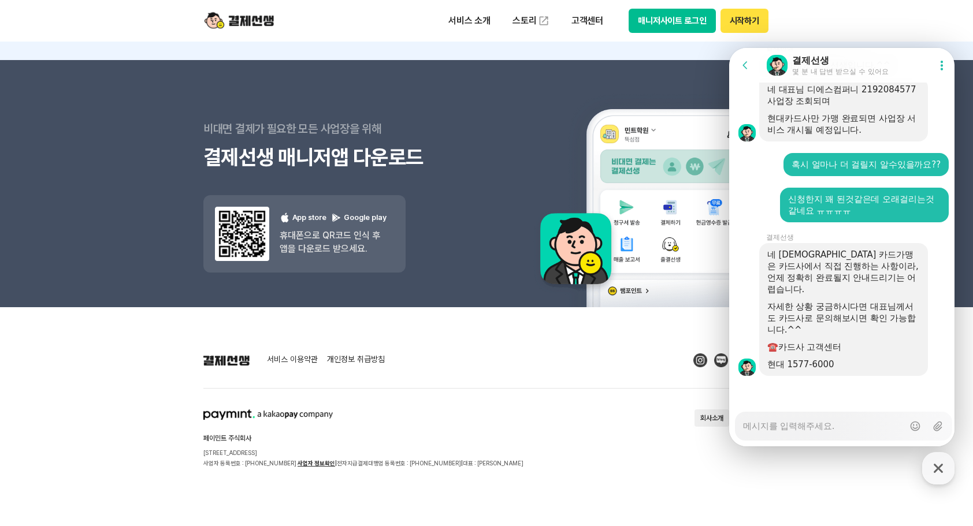
click at [767, 429] on textarea "Messenger Input Textarea" at bounding box center [823, 422] width 161 height 20
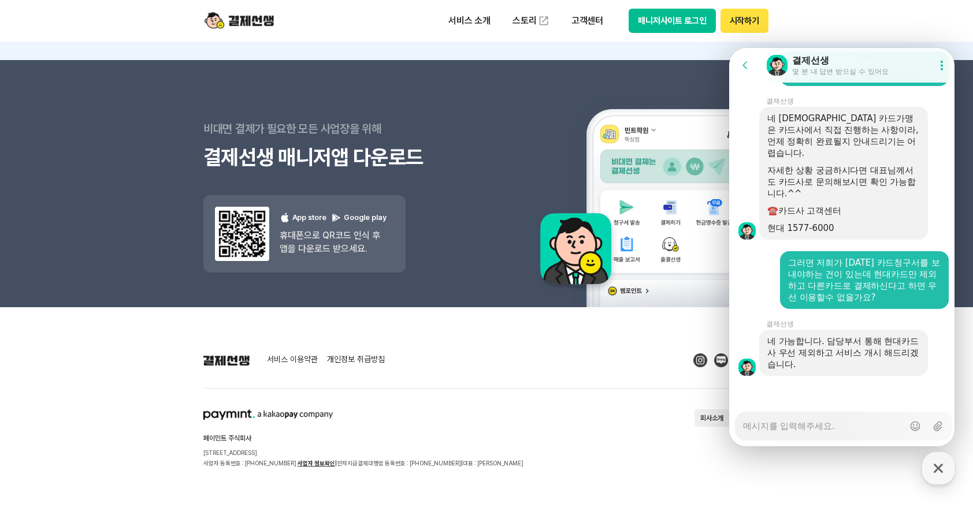
scroll to position [2127, 0]
click at [793, 429] on textarea "Messenger Input Textarea" at bounding box center [823, 422] width 161 height 20
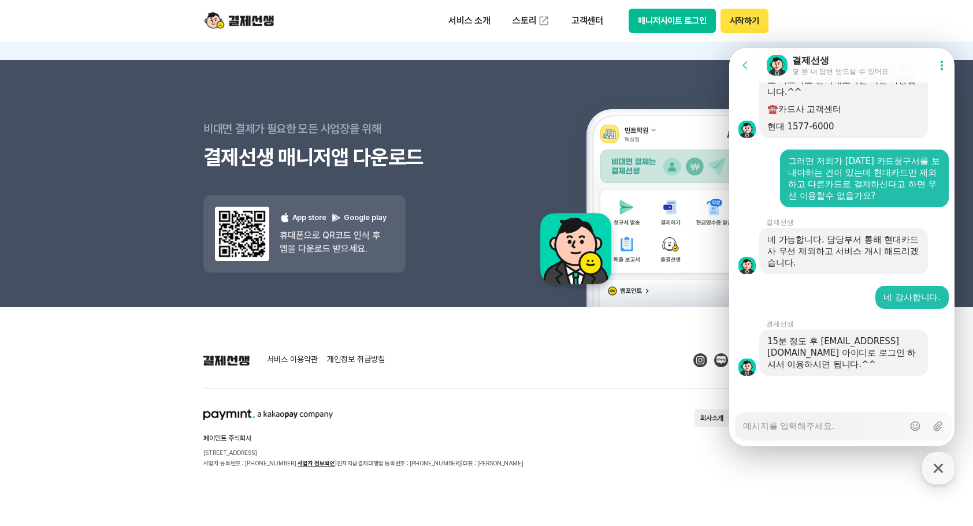
scroll to position [2229, 0]
click at [773, 429] on textarea "Messenger Input Textarea" at bounding box center [823, 422] width 161 height 20
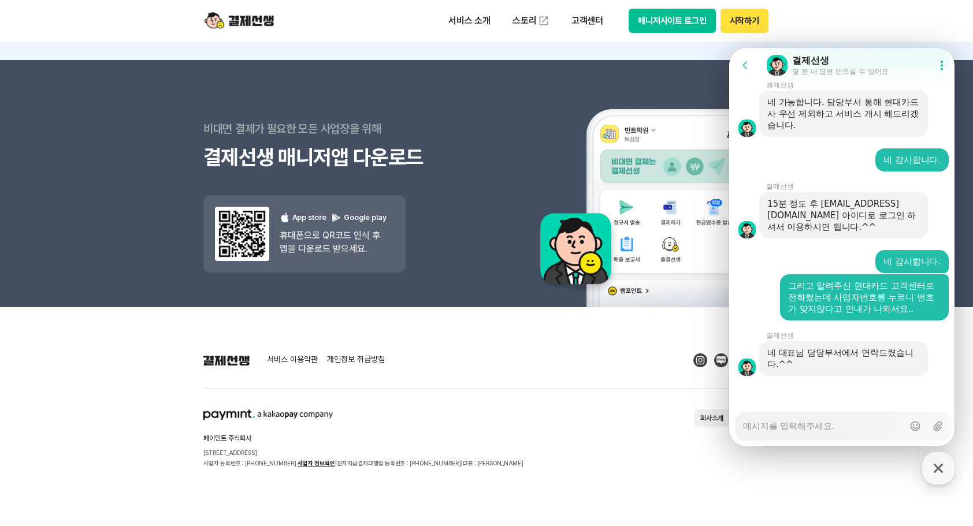
scroll to position [2366, 0]
